Goal: Task Accomplishment & Management: Manage account settings

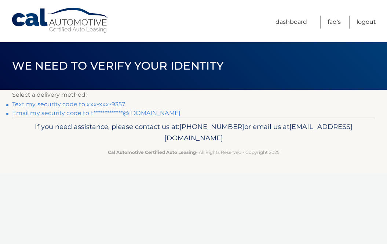
click at [111, 104] on link "Text my security code to xxx-xxx-9357" at bounding box center [68, 104] width 113 height 7
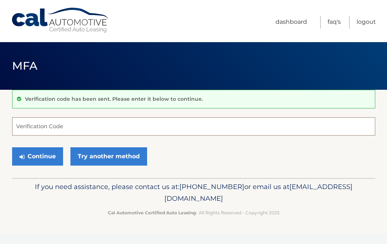
click at [105, 131] on input "Verification Code" at bounding box center [193, 126] width 363 height 18
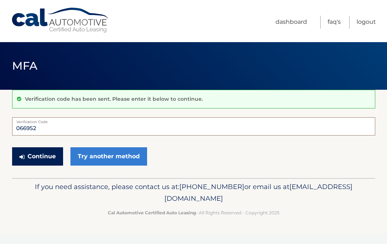
type input "066952"
click at [38, 152] on button "Continue" at bounding box center [37, 157] width 51 height 18
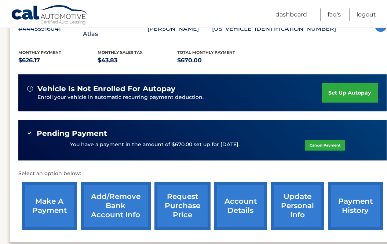
scroll to position [155, 3]
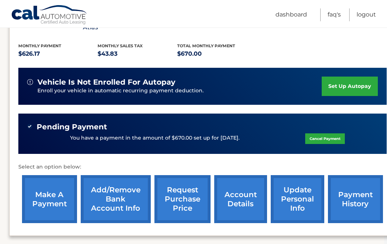
click at [182, 134] on p "You have a payment in the amount of $670.00 set up for 9/30/2025." at bounding box center [155, 138] width 170 height 8
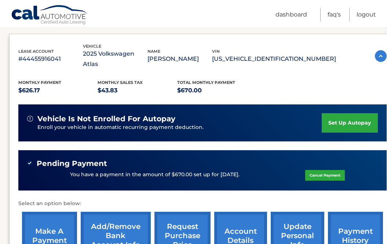
scroll to position [101, 3]
